Goal: Task Accomplishment & Management: Manage account settings

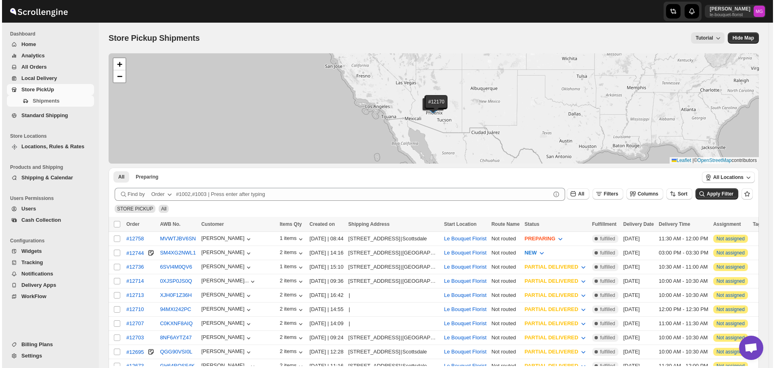
scroll to position [516, 0]
click at [553, 236] on span "PREPARING" at bounding box center [537, 238] width 31 height 6
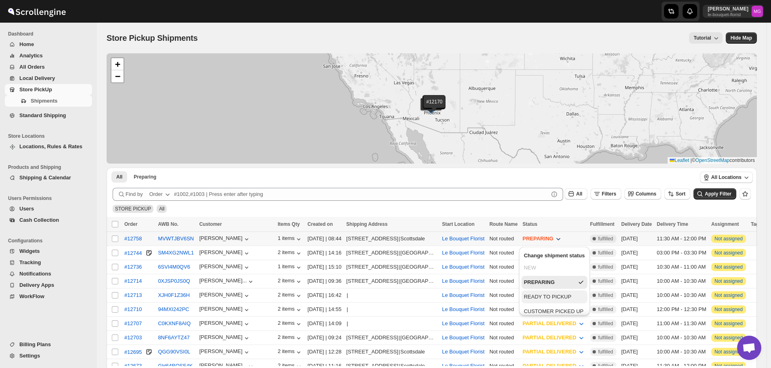
click at [556, 300] on div "READY TO PICKUP" at bounding box center [548, 297] width 48 height 8
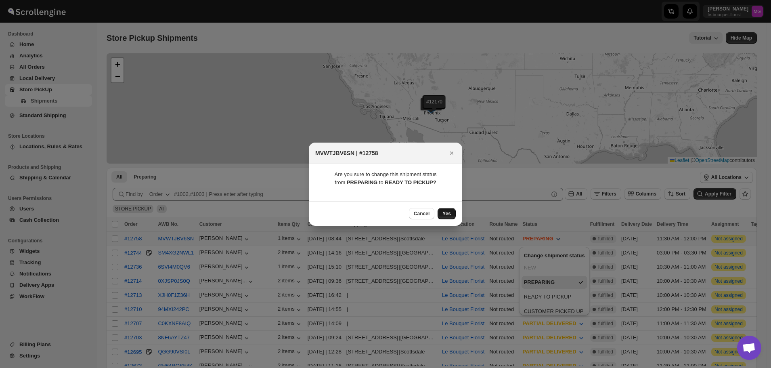
click at [448, 212] on span "Yes" at bounding box center [446, 213] width 8 height 6
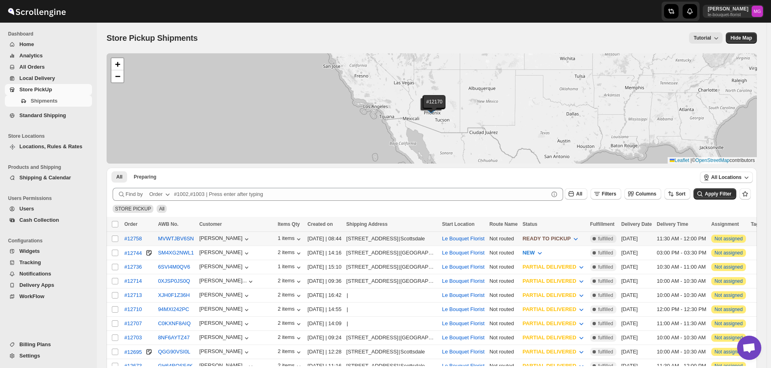
click at [170, 233] on td "MVWTJBV6SN" at bounding box center [175, 239] width 41 height 14
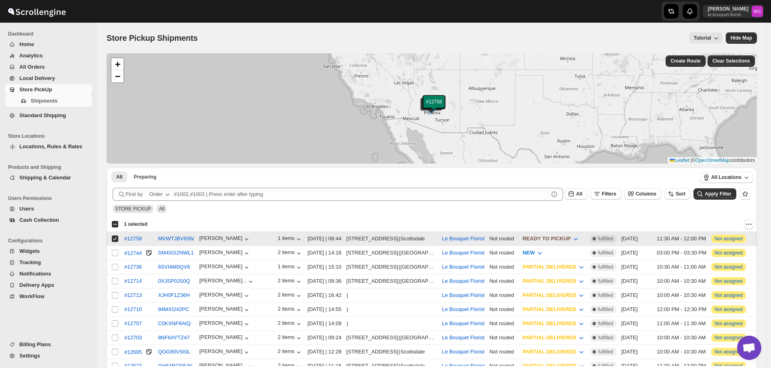
click at [112, 240] on input "Select shipment" at bounding box center [115, 238] width 6 height 6
checkbox input "false"
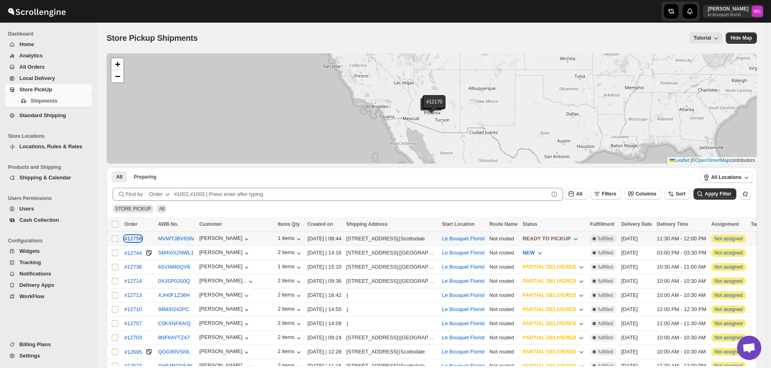
click at [135, 238] on div "#12758" at bounding box center [132, 238] width 17 height 6
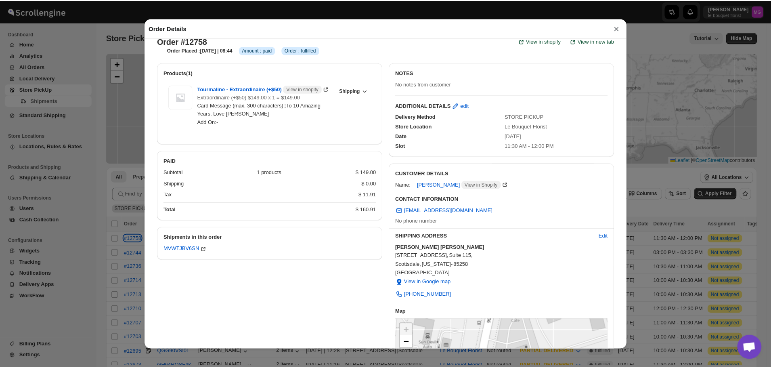
scroll to position [0, 0]
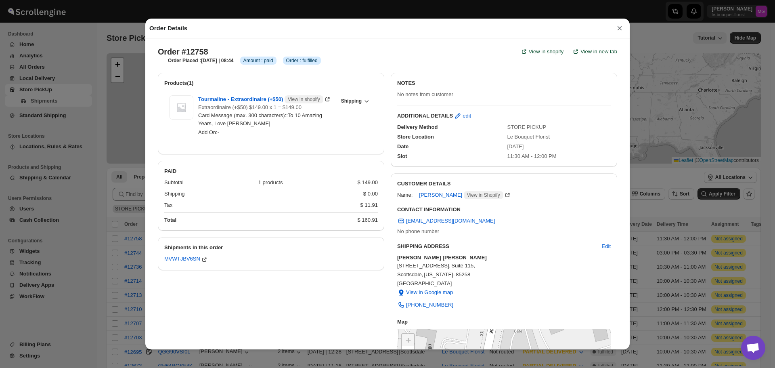
click at [614, 27] on button "×" at bounding box center [620, 28] width 12 height 11
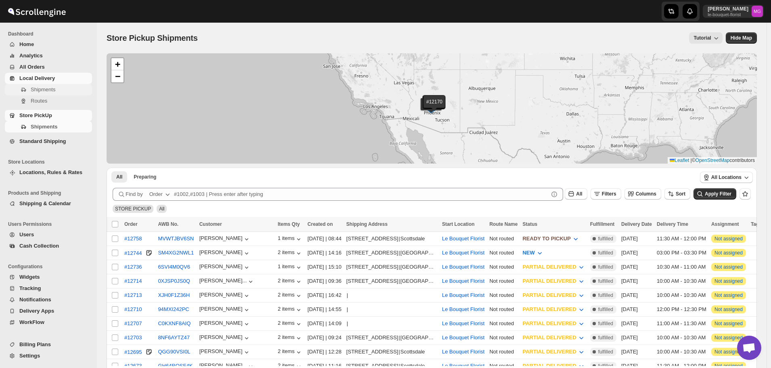
click at [42, 89] on span "Shipments" at bounding box center [43, 89] width 25 height 6
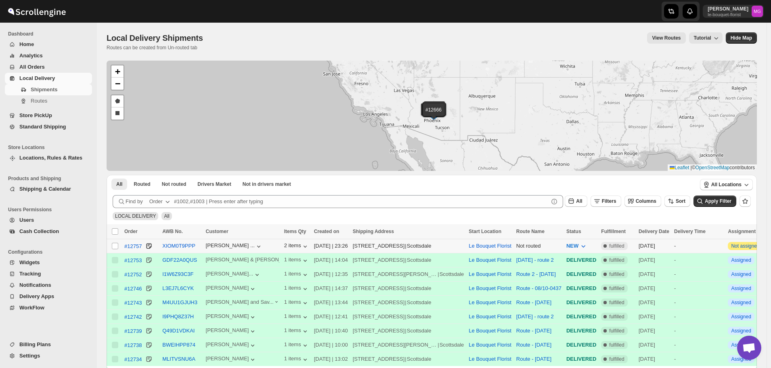
click at [115, 243] on input "Select shipment" at bounding box center [115, 246] width 6 height 6
checkbox input "true"
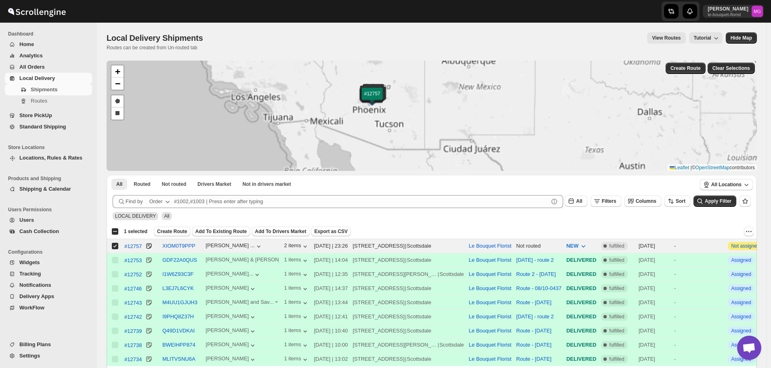
click at [417, 138] on div "#12753 #12752 #12746 #12743 #12742 #12739 #12738 #12734 #12733 #12732 #12730 #1…" at bounding box center [432, 116] width 650 height 110
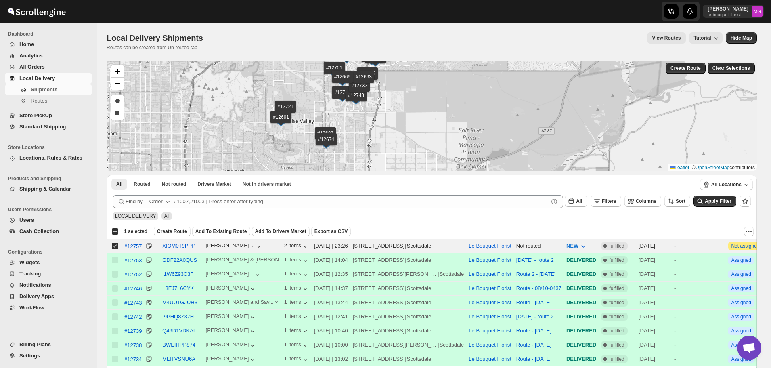
drag, startPoint x: 315, startPoint y: 104, endPoint x: 318, endPoint y: 142, distance: 38.5
click at [318, 142] on div "#12753 #12752 #12746 #12743 #12742 #12739 #12738 #12734 #12733 #12732 #12730 #1…" at bounding box center [432, 116] width 650 height 110
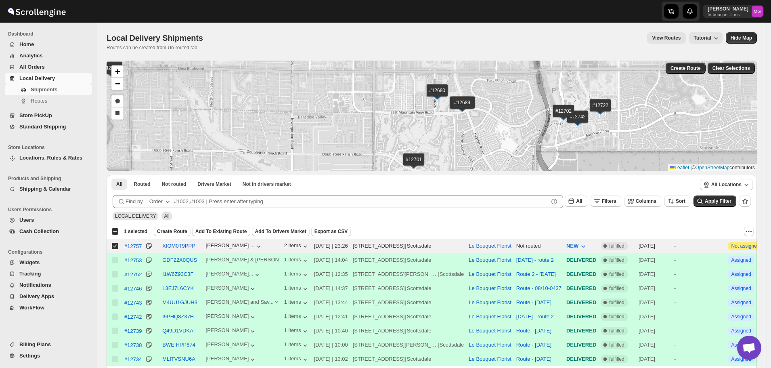
drag, startPoint x: 324, startPoint y: 86, endPoint x: 308, endPoint y: 134, distance: 51.4
click at [300, 153] on div "#12753 #12752 #12746 #12743 #12742 #12739 #12738 #12734 #12733 #12732 #12730 #1…" at bounding box center [432, 116] width 650 height 110
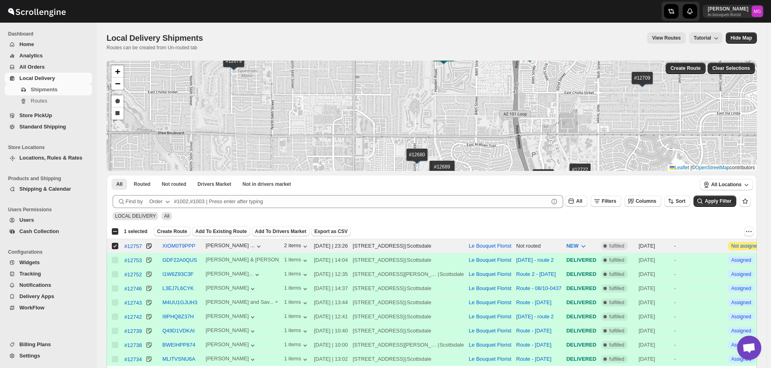
drag, startPoint x: 391, startPoint y: 95, endPoint x: 387, endPoint y: 157, distance: 61.9
click at [387, 157] on div "#12753 #12752 #12746 #12743 #12742 #12739 #12738 #12734 #12733 #12732 #12730 #1…" at bounding box center [432, 116] width 650 height 110
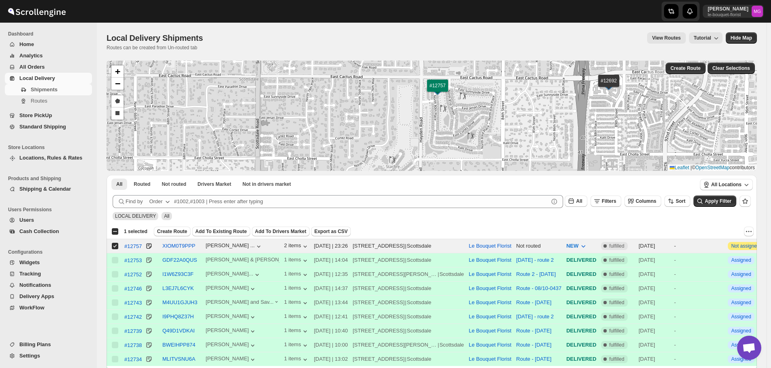
drag, startPoint x: 457, startPoint y: 111, endPoint x: 458, endPoint y: 131, distance: 19.8
click at [458, 131] on div "#12753 #12752 #12746 #12743 #12742 #12739 #12738 #12734 #12733 #12732 #12730 #1…" at bounding box center [432, 116] width 650 height 110
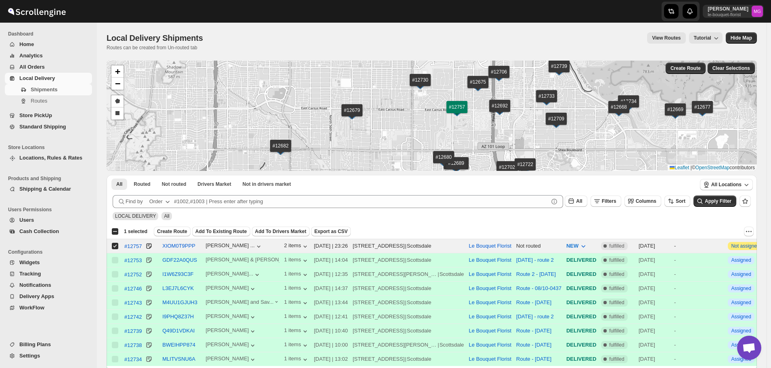
click at [21, 117] on span "Store PickUp" at bounding box center [35, 115] width 33 height 6
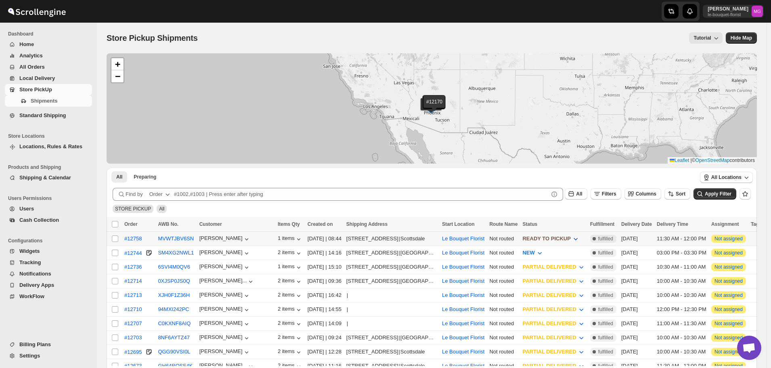
click at [570, 235] on span "READY TO PICKUP" at bounding box center [546, 238] width 48 height 6
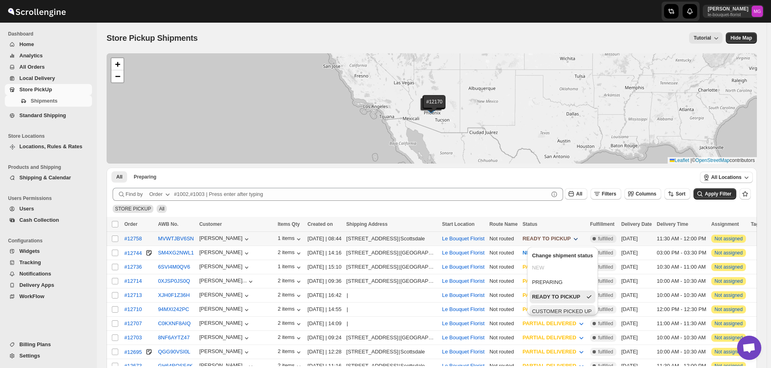
click at [560, 314] on div "CUSTOMER PICKED UP" at bounding box center [562, 311] width 60 height 8
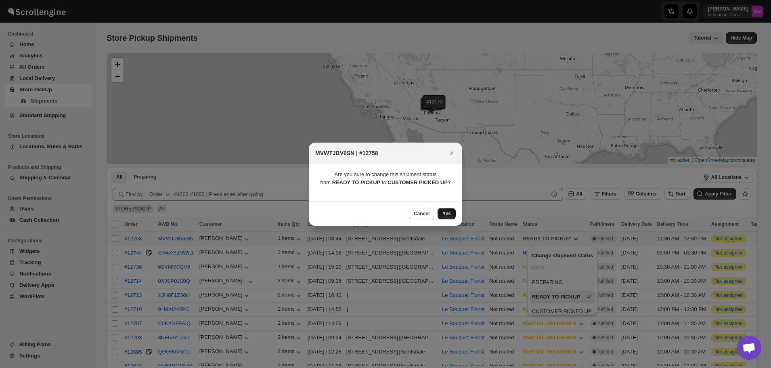
click at [452, 214] on button "Yes" at bounding box center [447, 213] width 18 height 11
